Goal: Transaction & Acquisition: Purchase product/service

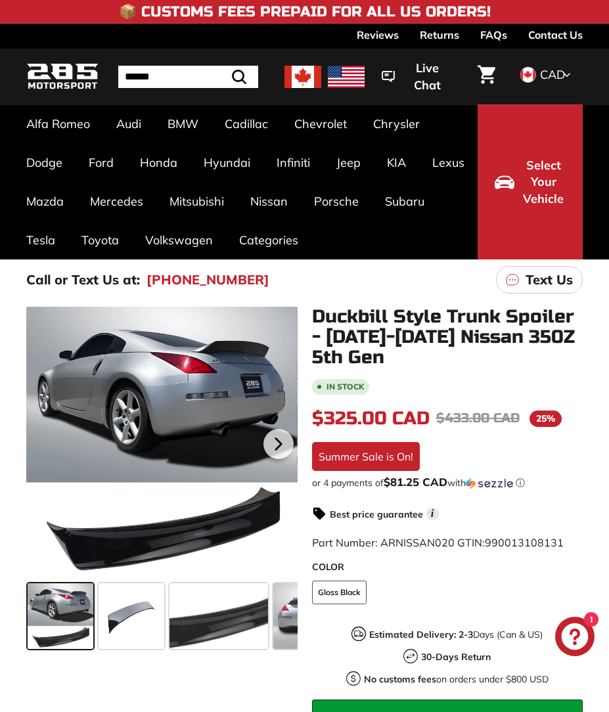
click at [272, 441] on icon at bounding box center [278, 444] width 30 height 30
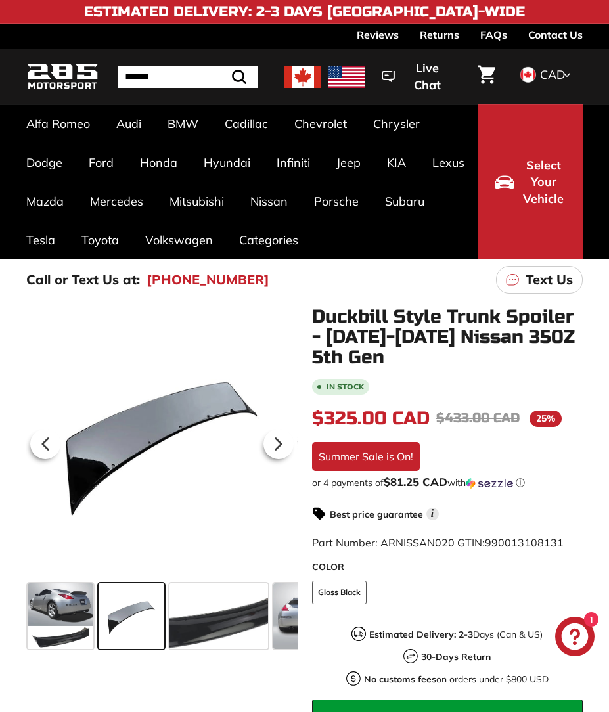
click at [266, 441] on icon at bounding box center [278, 444] width 30 height 30
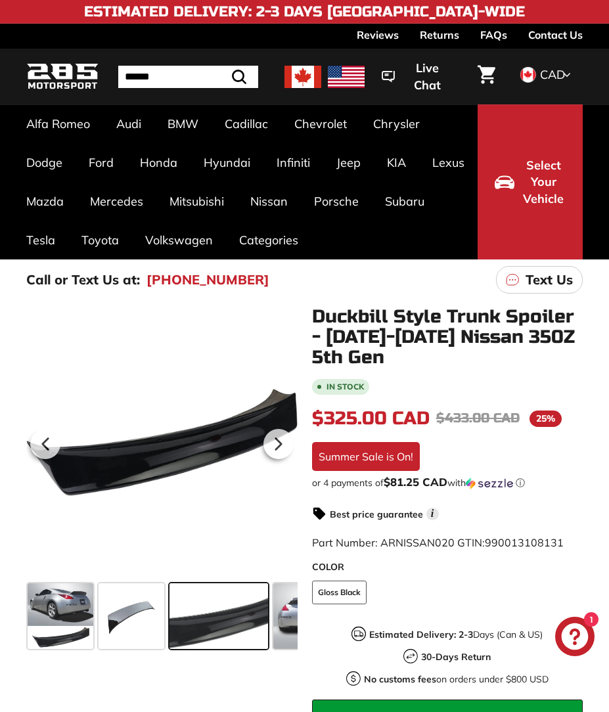
click at [268, 441] on icon at bounding box center [278, 444] width 30 height 30
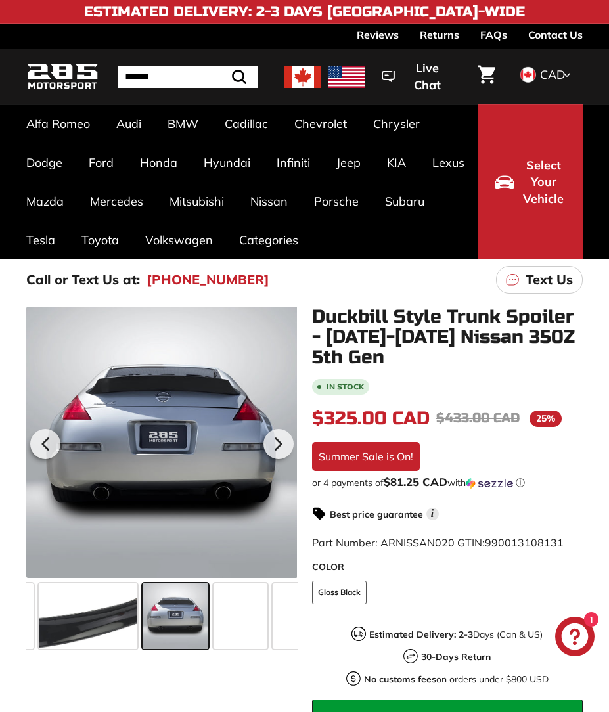
scroll to position [0, 144]
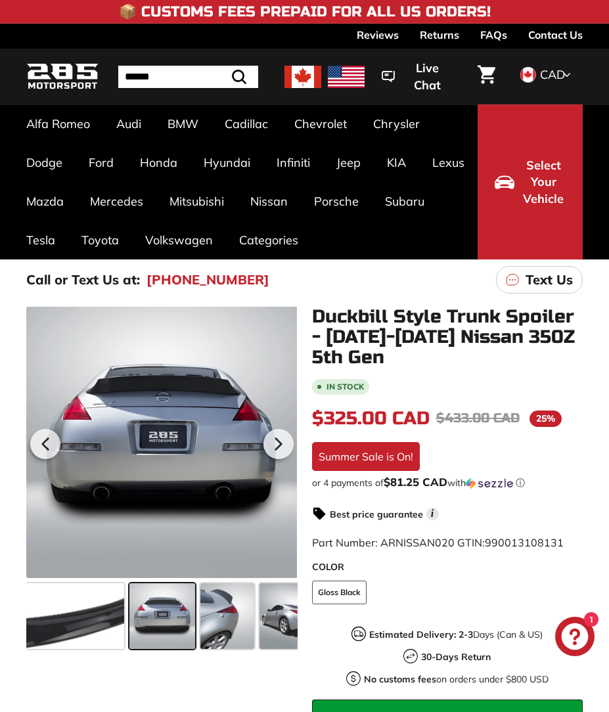
click at [272, 442] on icon at bounding box center [278, 444] width 30 height 30
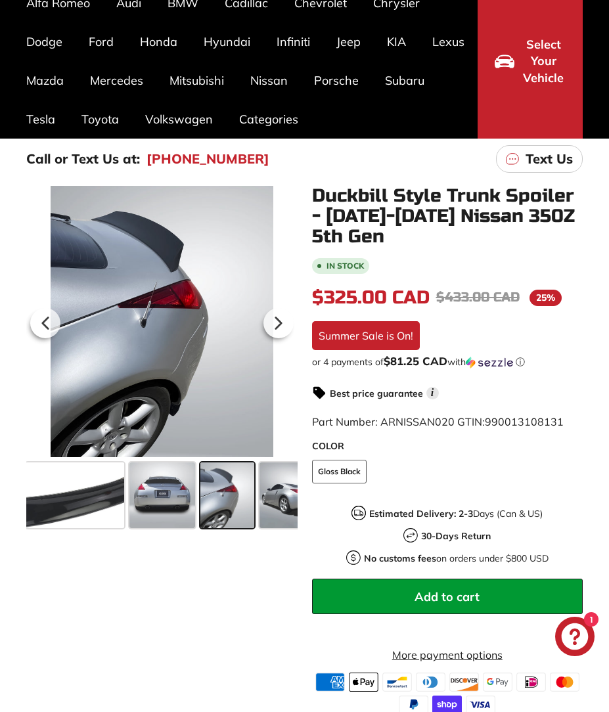
scroll to position [0, 0]
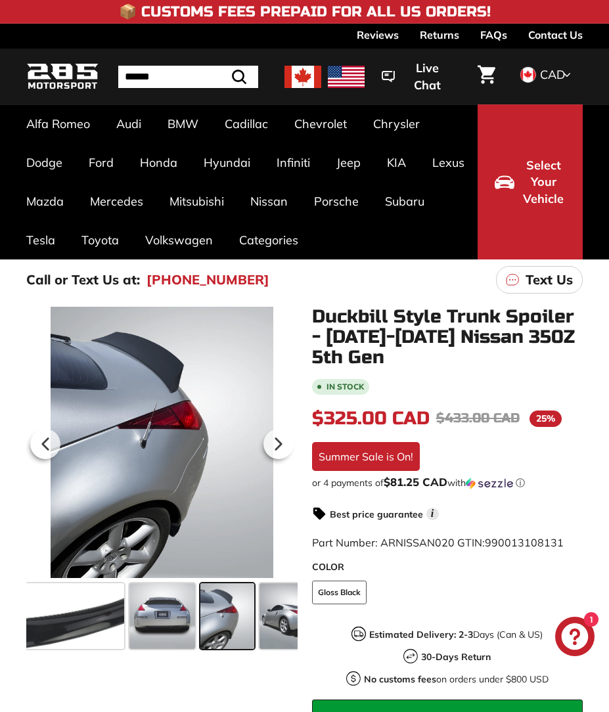
click at [295, 74] on img at bounding box center [302, 77] width 37 height 22
click at [145, 74] on input "Search" at bounding box center [188, 77] width 140 height 22
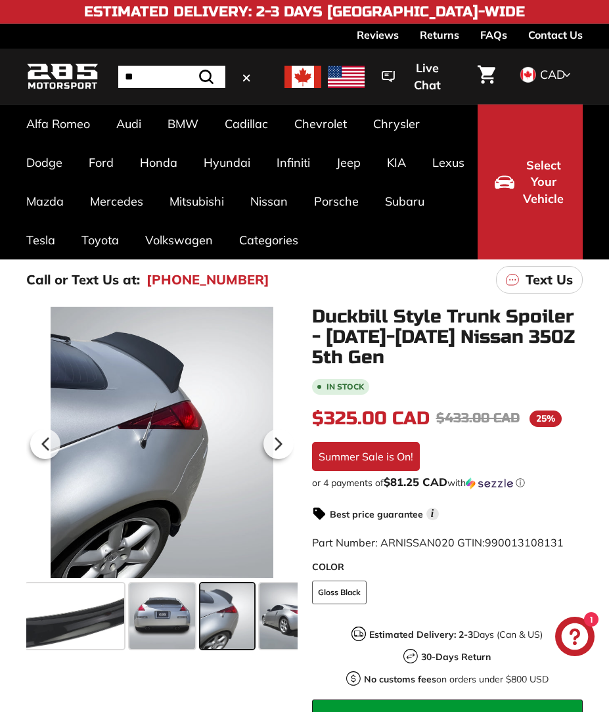
type input "**"
click at [206, 76] on button ".cls-1{fill:none;stroke:#000;stroke-miterlimit:10;stroke-width:2px} Search" at bounding box center [206, 77] width 38 height 22
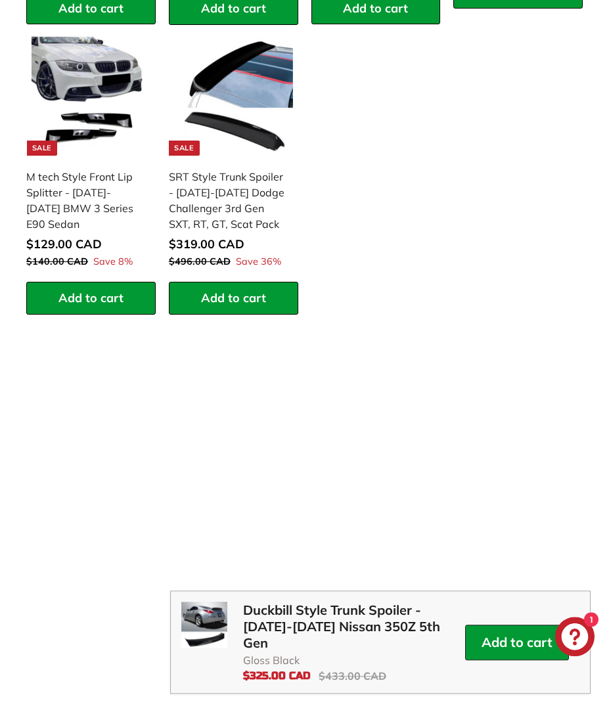
scroll to position [1653, 0]
click at [14, 50] on div "**********" at bounding box center [304, 31] width 609 height 580
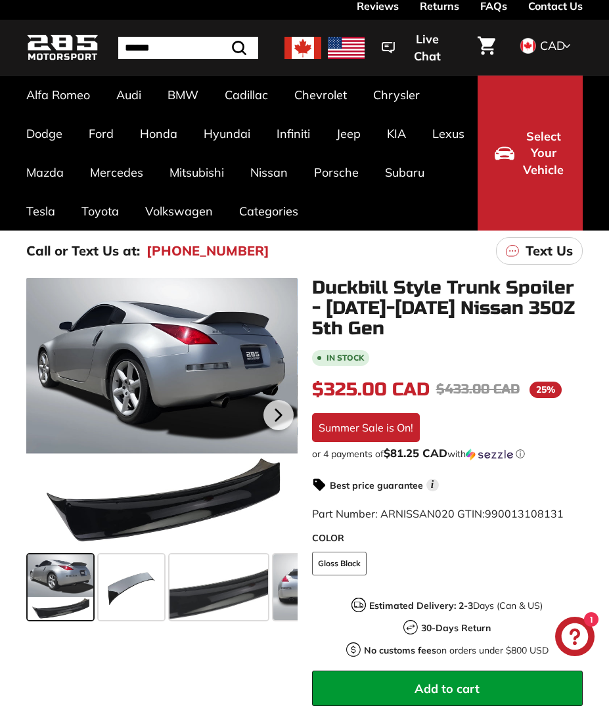
scroll to position [0, 0]
